Goal: Navigation & Orientation: Find specific page/section

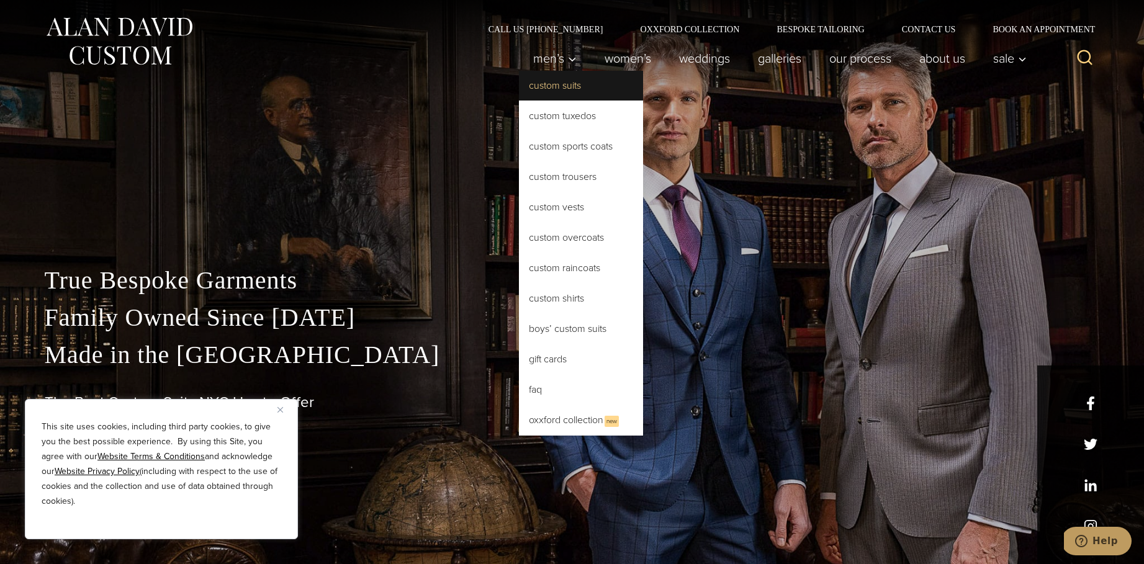
click at [550, 79] on link "Custom Suits" at bounding box center [581, 86] width 124 height 30
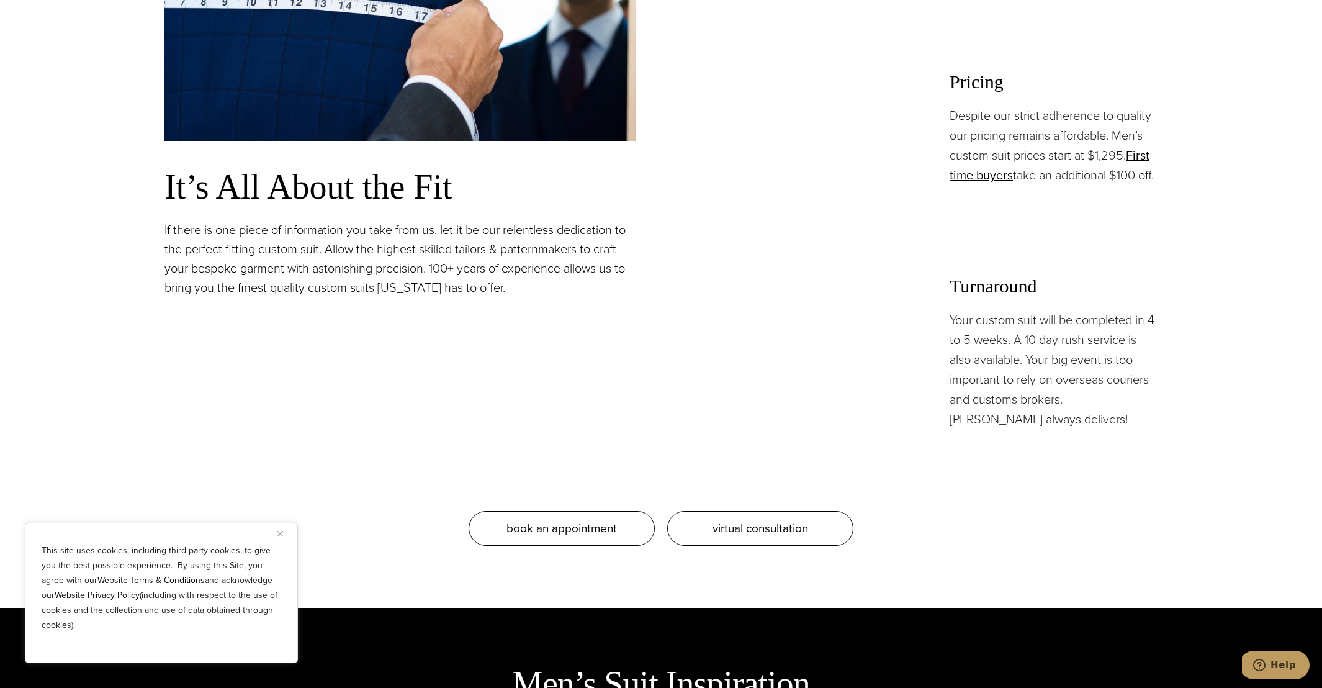
scroll to position [1244, 0]
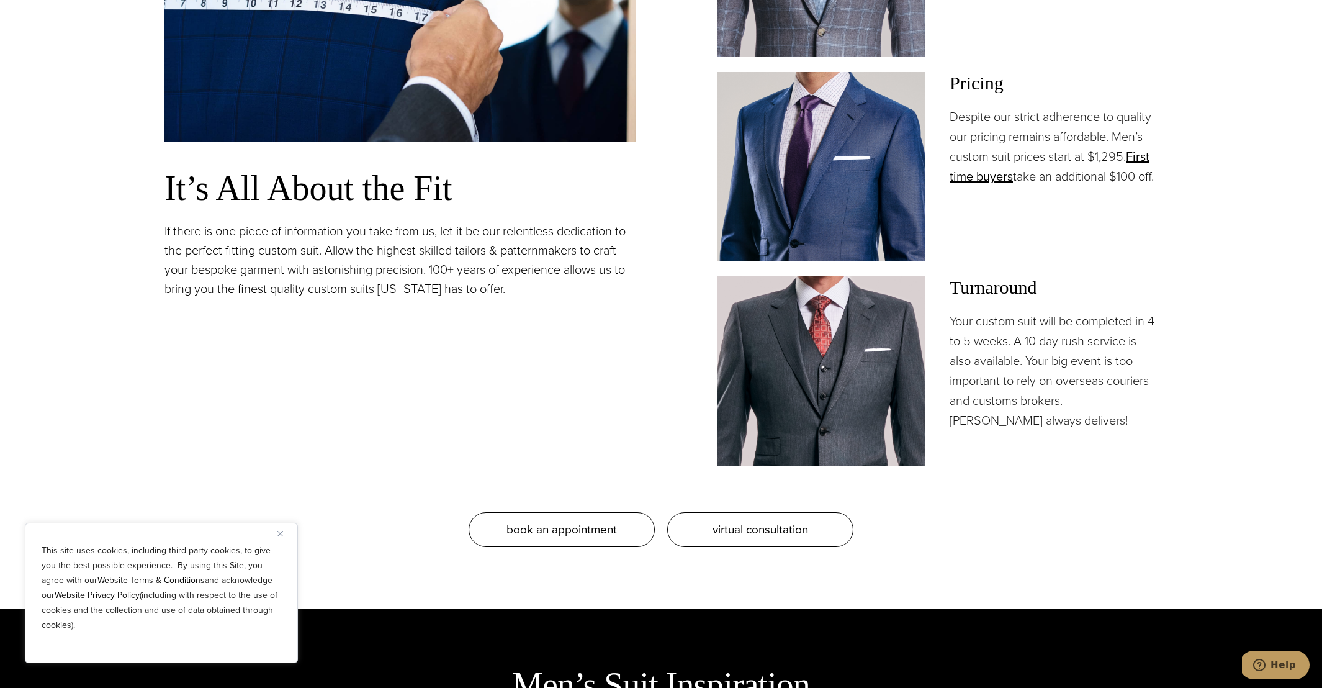
click at [281, 531] on img "Close" at bounding box center [280, 534] width 6 height 6
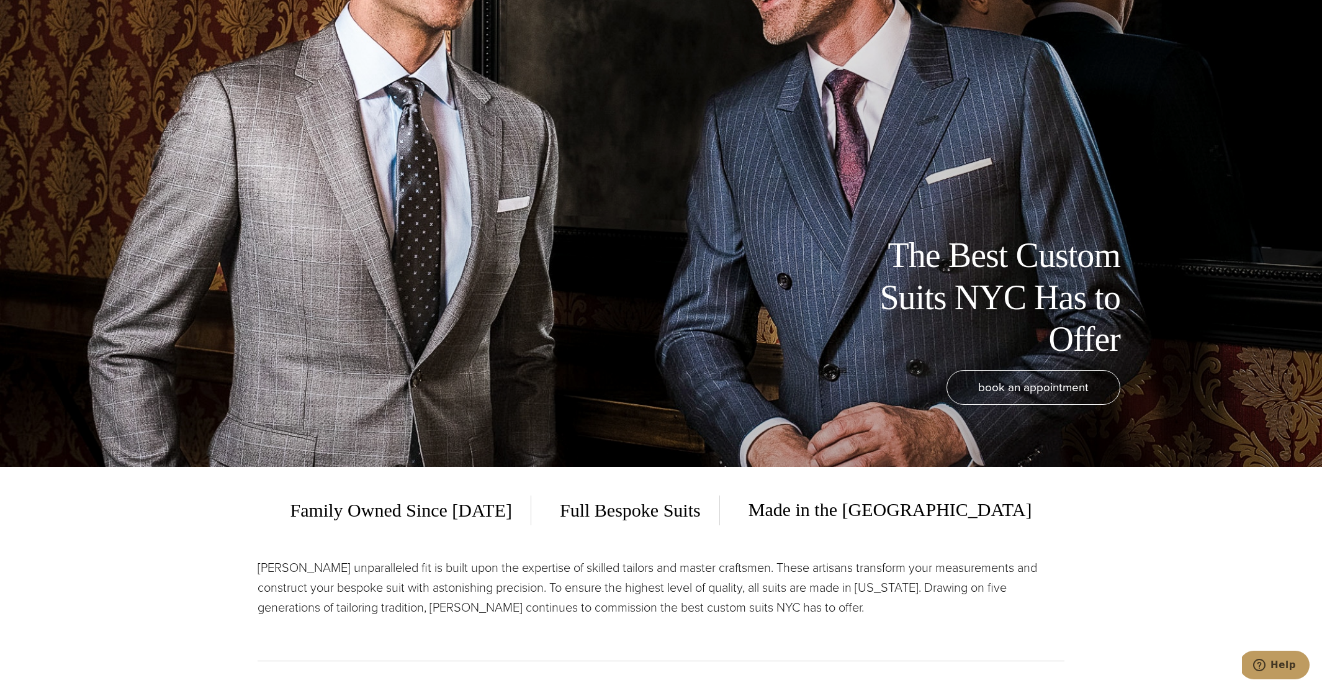
scroll to position [0, 0]
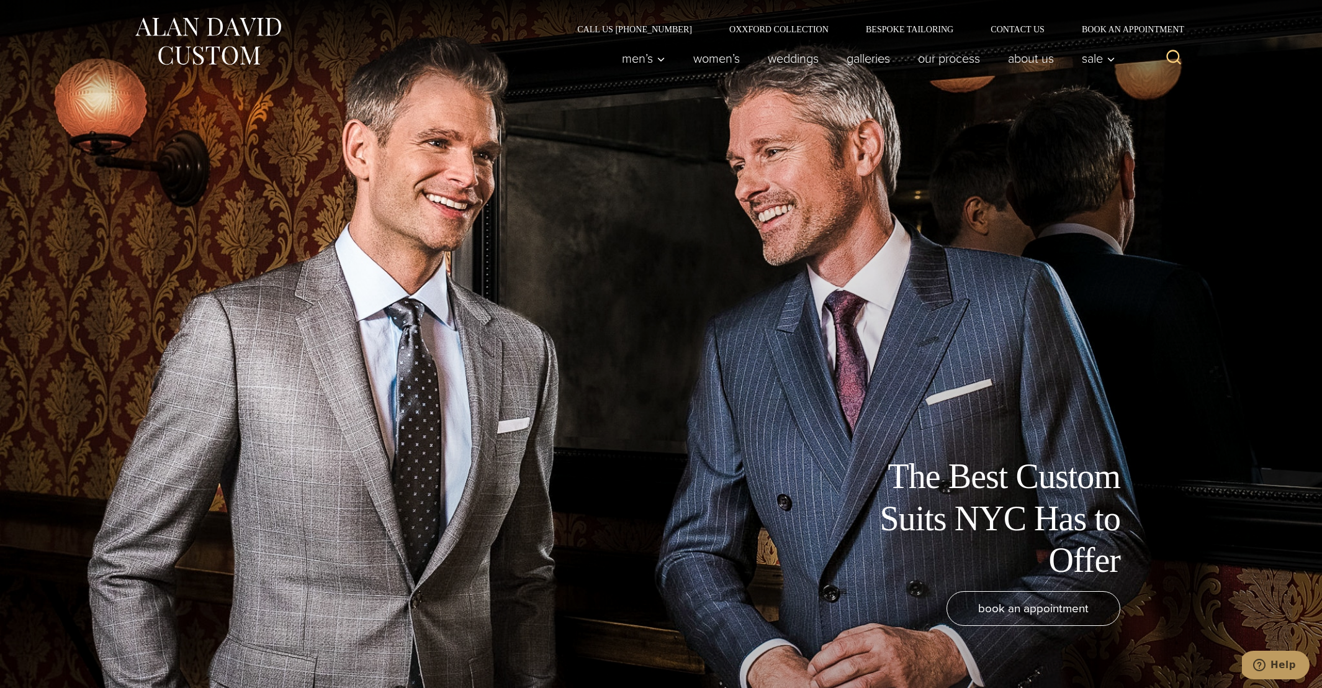
click at [218, 47] on img at bounding box center [207, 41] width 149 height 55
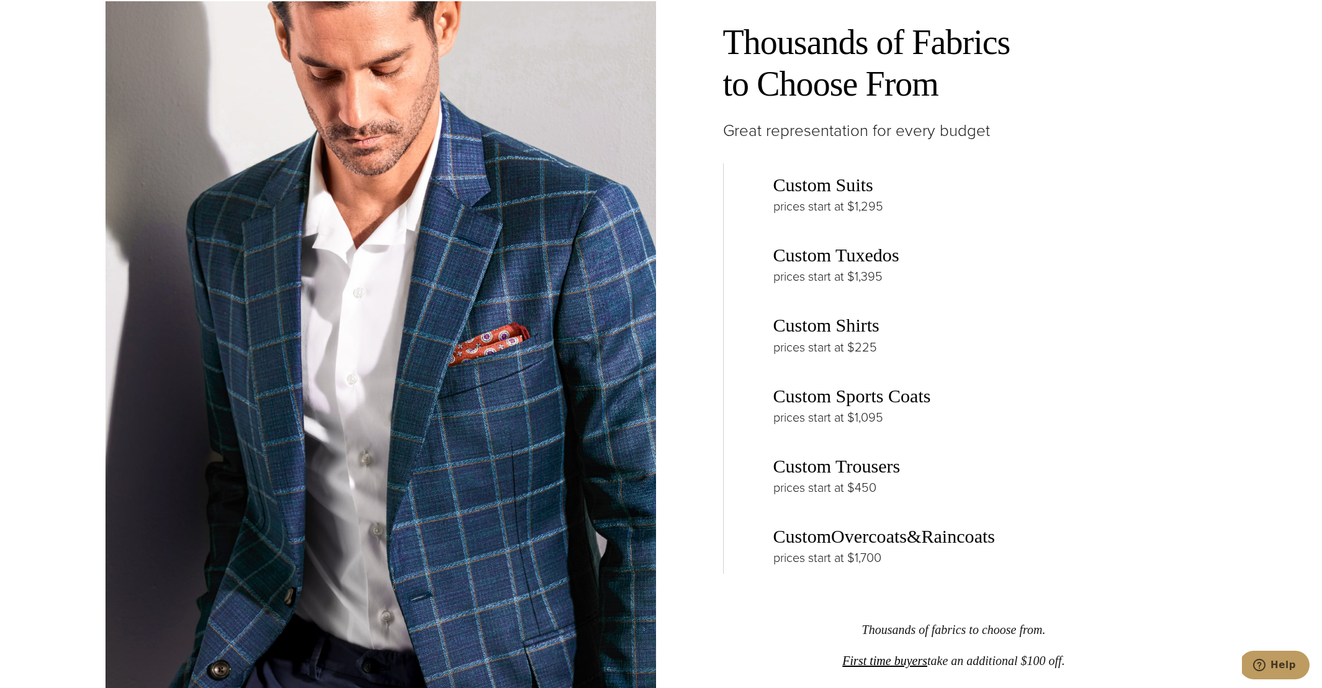
scroll to position [1982, 0]
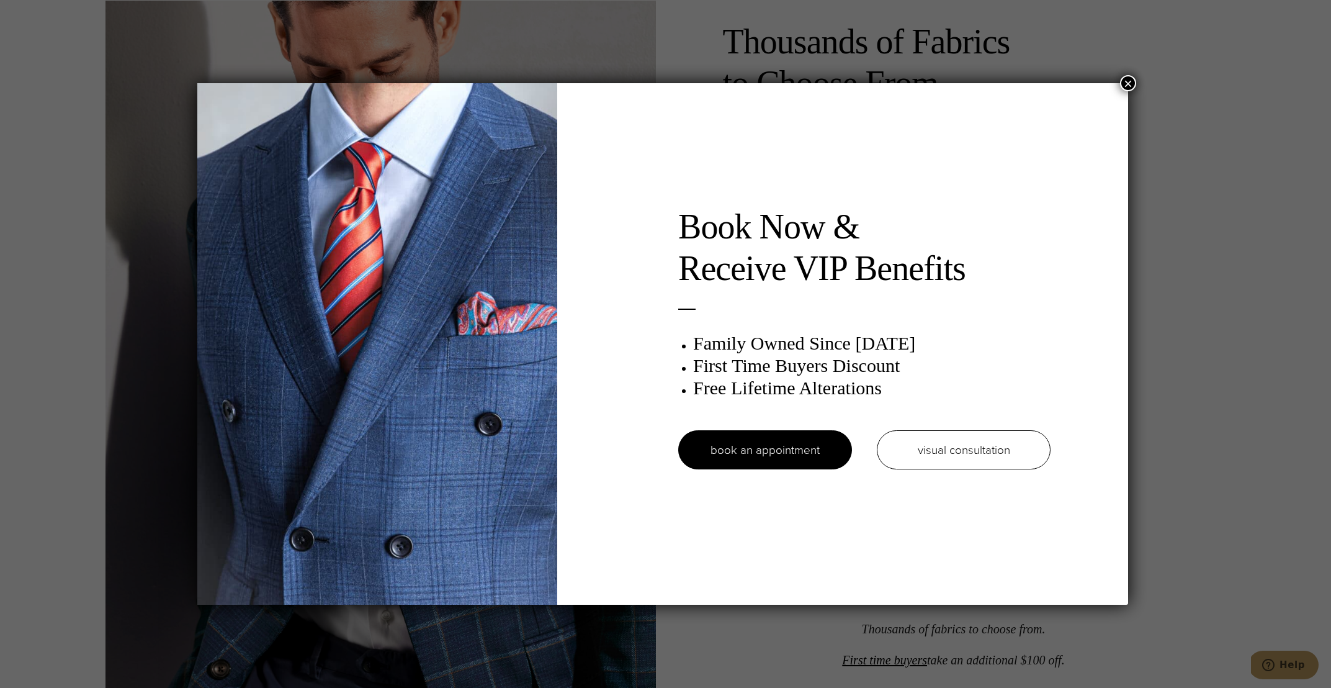
click at [1133, 83] on button "×" at bounding box center [1128, 83] width 16 height 16
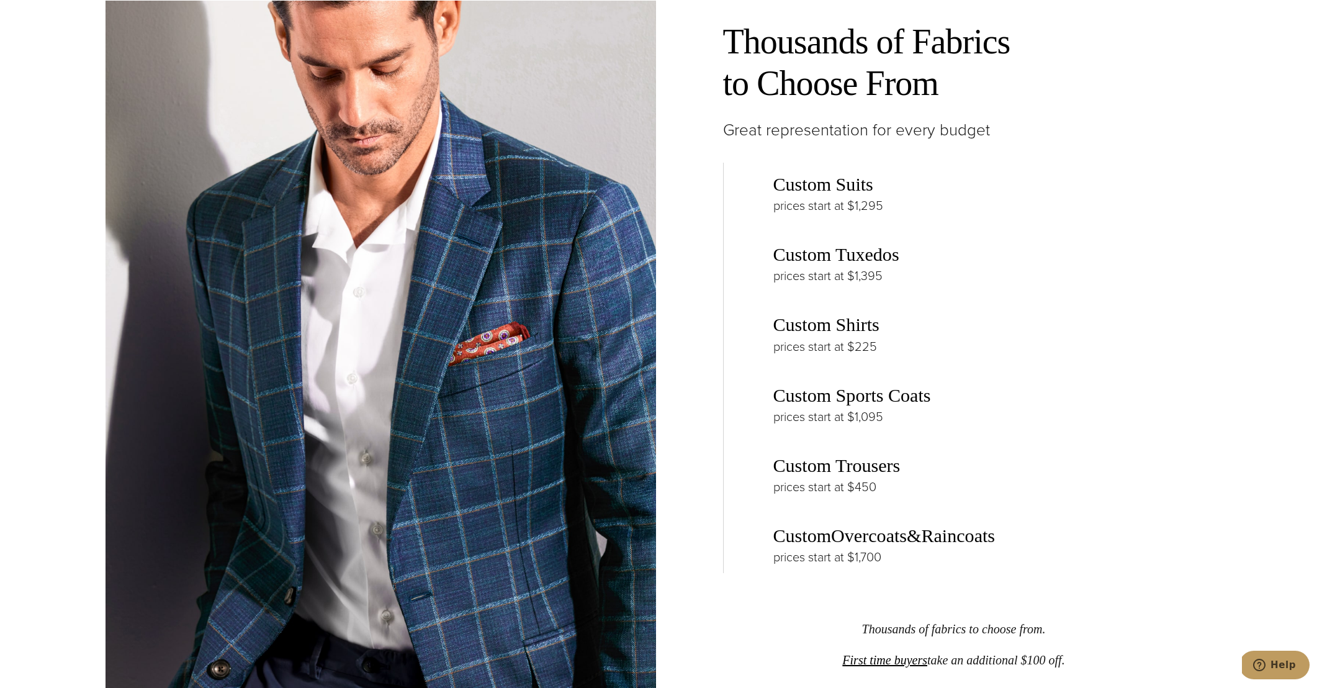
click at [1190, 241] on div "Thousands of Fabrics to Choose From Great representation for every budget Custo…" at bounding box center [941, 378] width 550 height 755
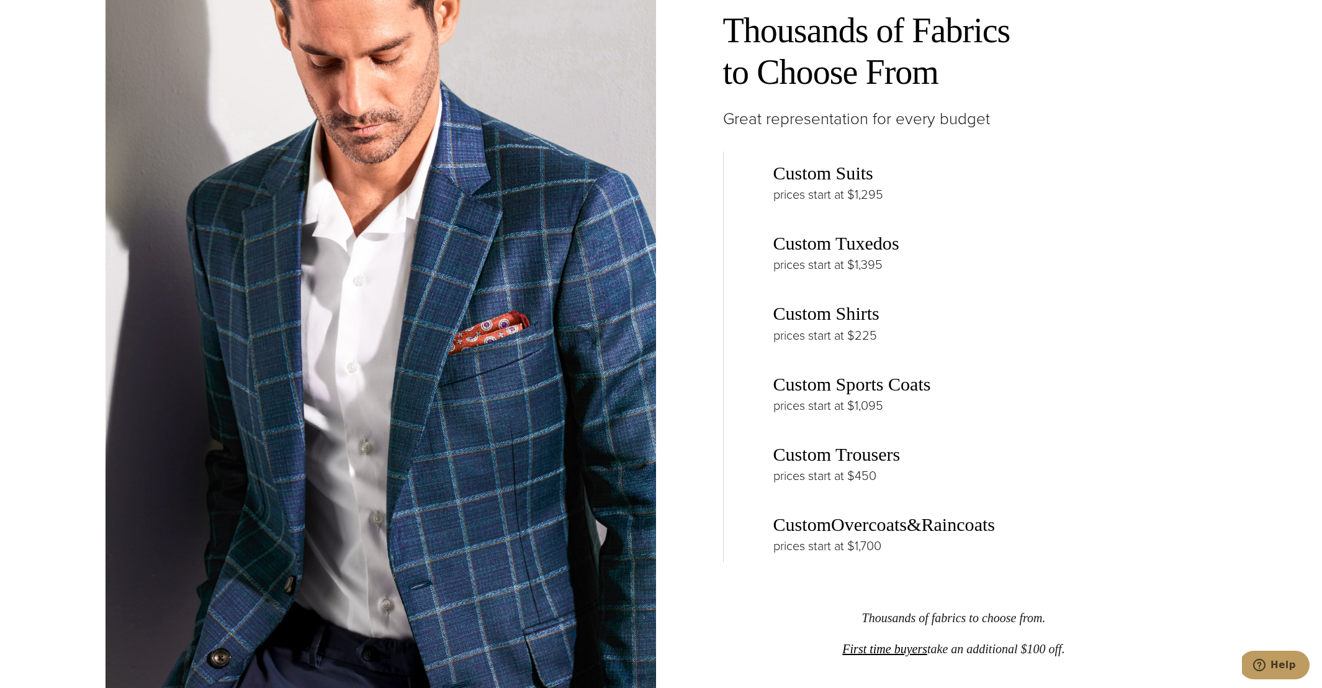
scroll to position [2008, 0]
